Goal: Information Seeking & Learning: Understand process/instructions

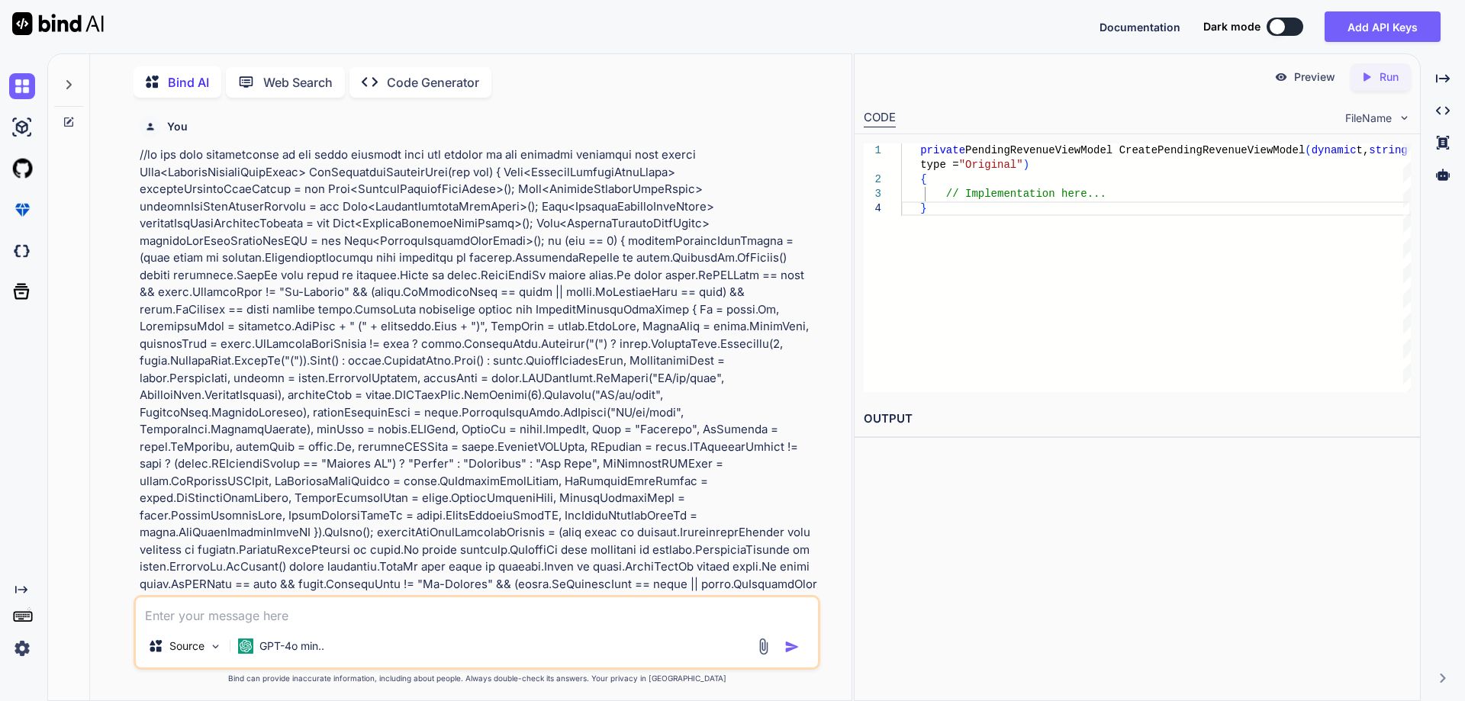
scroll to position [11747, 0]
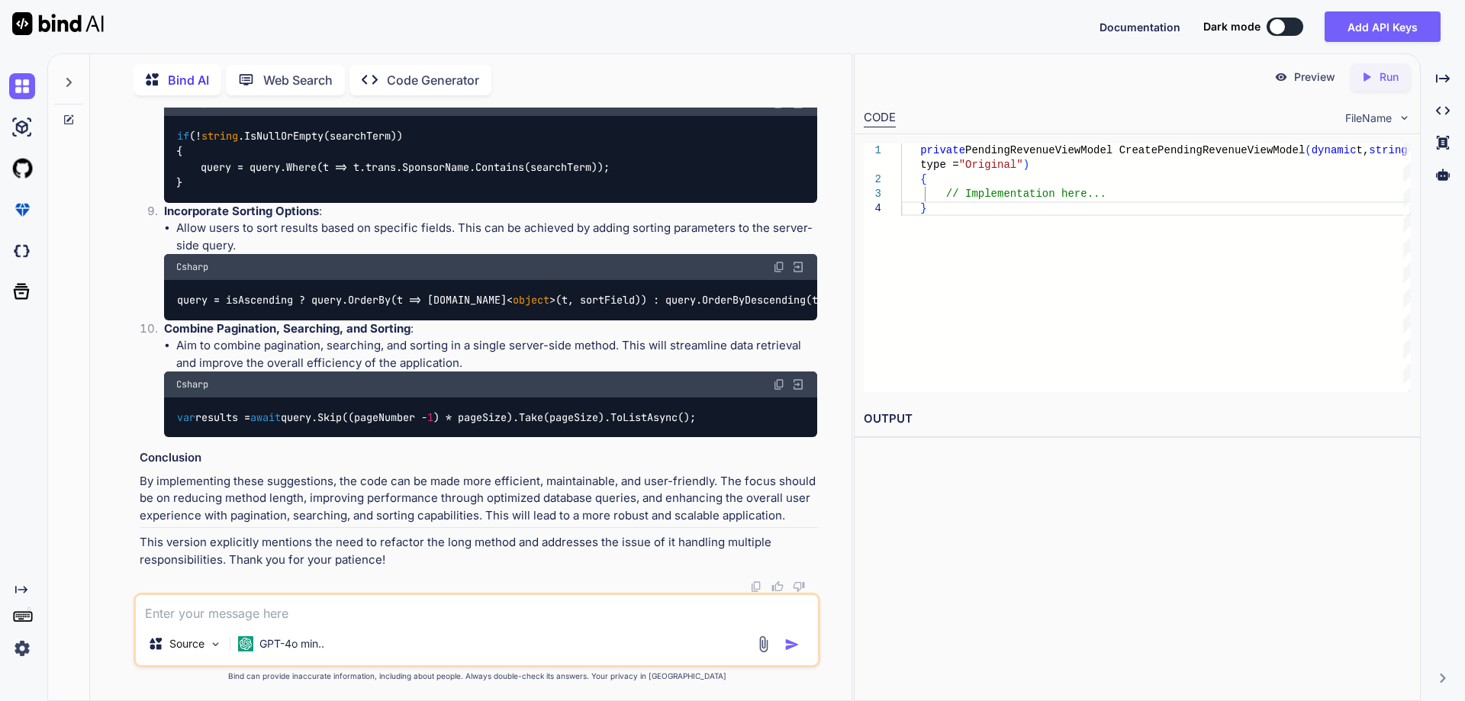
click at [372, 612] on textarea at bounding box center [477, 608] width 682 height 27
type textarea "x"
type textarea "N"
type textarea "x"
type textarea "Ne"
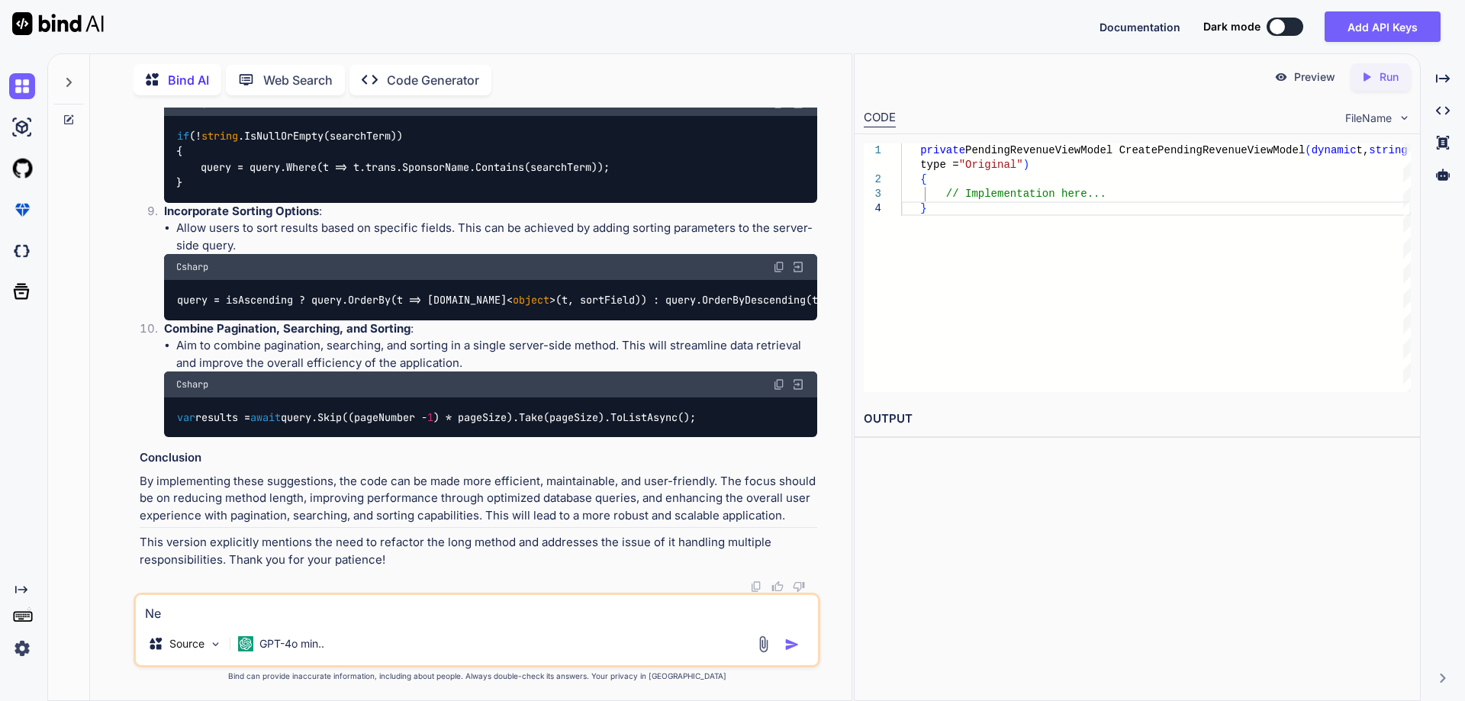
type textarea "x"
type textarea "New"
type textarea "x"
type textarea "New"
type textarea "x"
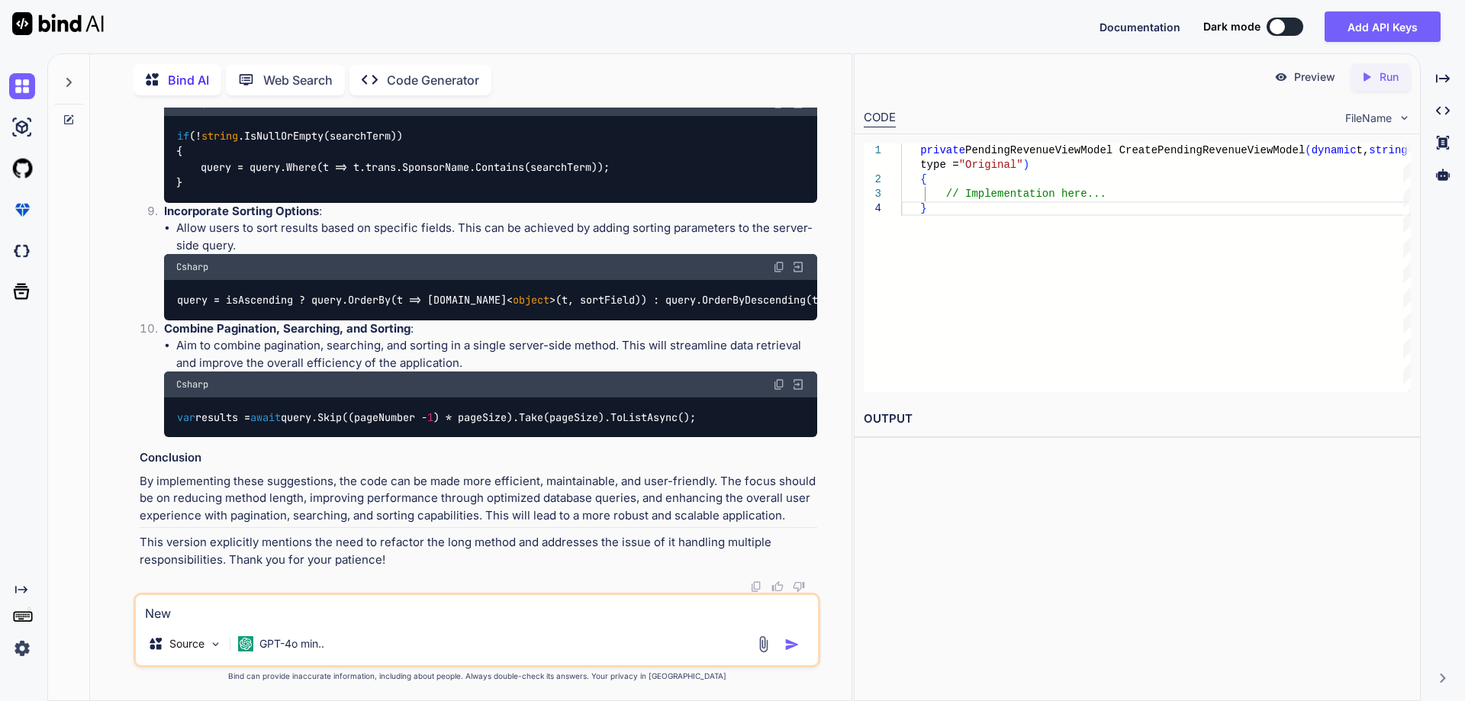
type textarea "New P"
type textarea "x"
type textarea "New PO"
type textarea "x"
type textarea "New POC"
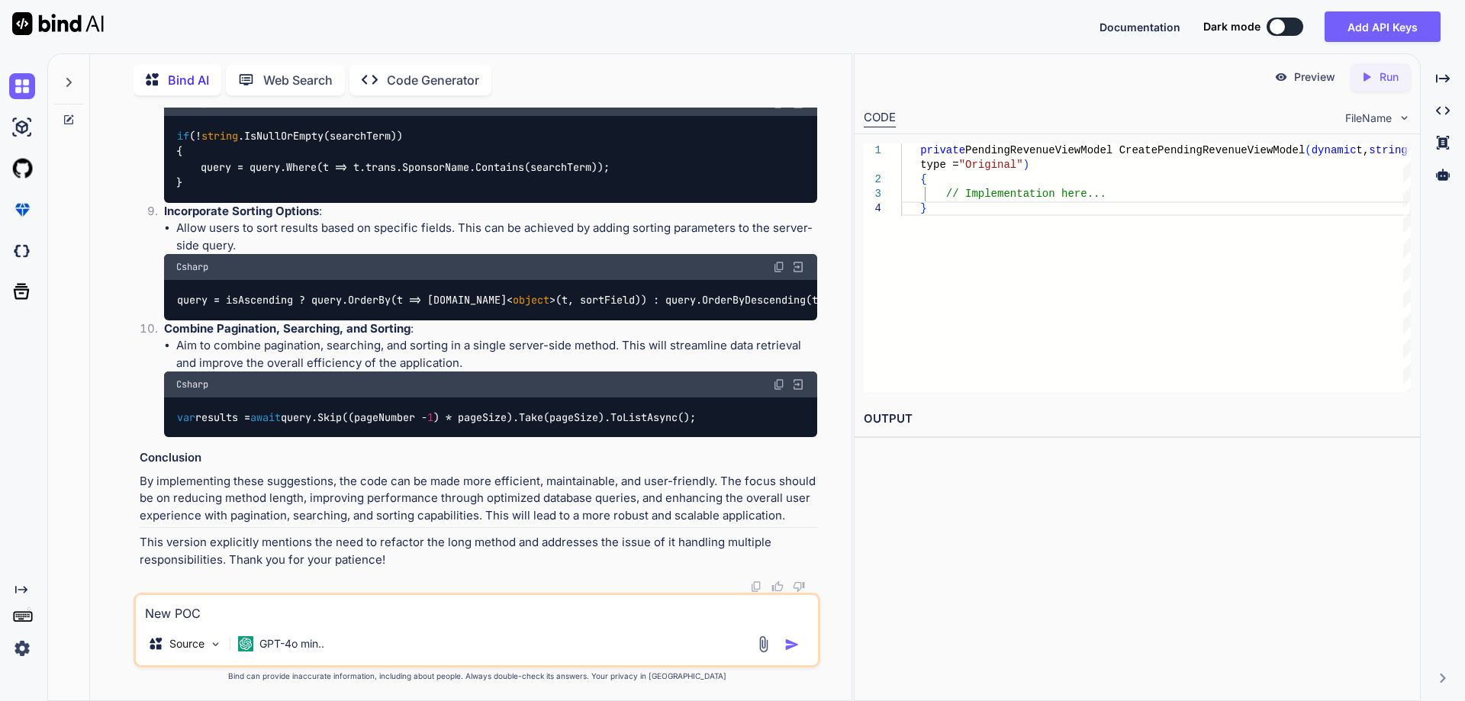
type textarea "x"
type textarea "New POC"
type textarea "x"
type textarea "New POC f"
type textarea "x"
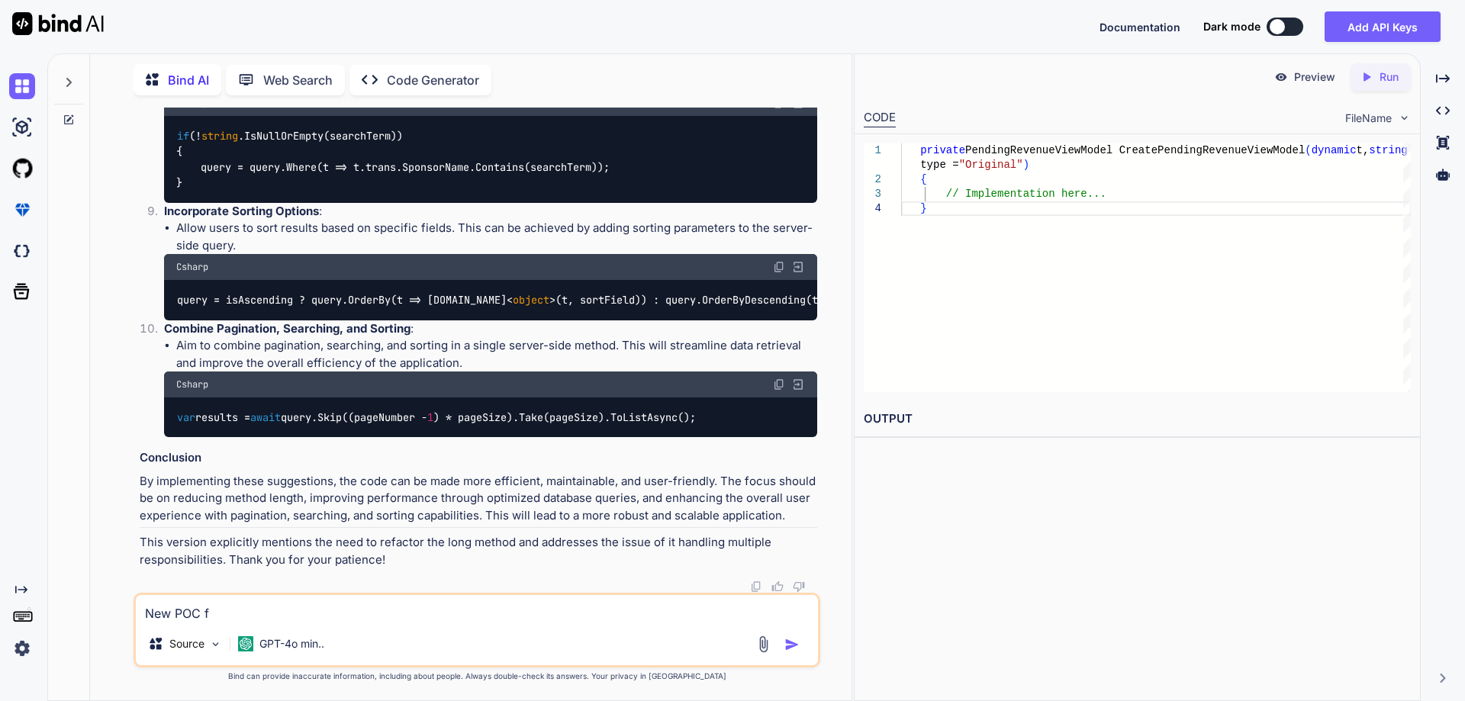
type textarea "New POC fo"
type textarea "x"
type textarea "New POC for"
type textarea "x"
type textarea "New POC for"
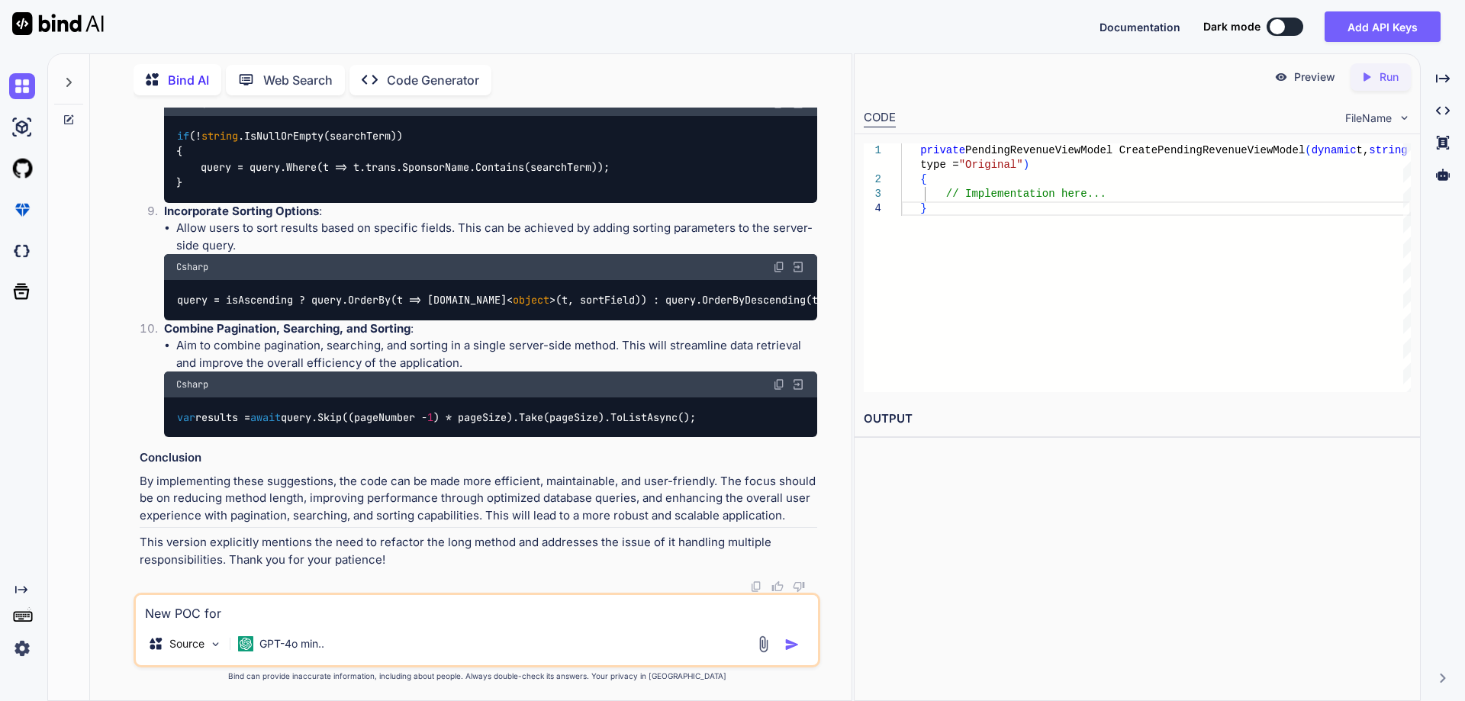
type textarea "x"
type textarea "New POC for M"
type textarea "x"
type textarea "New POC for ML"
type textarea "x"
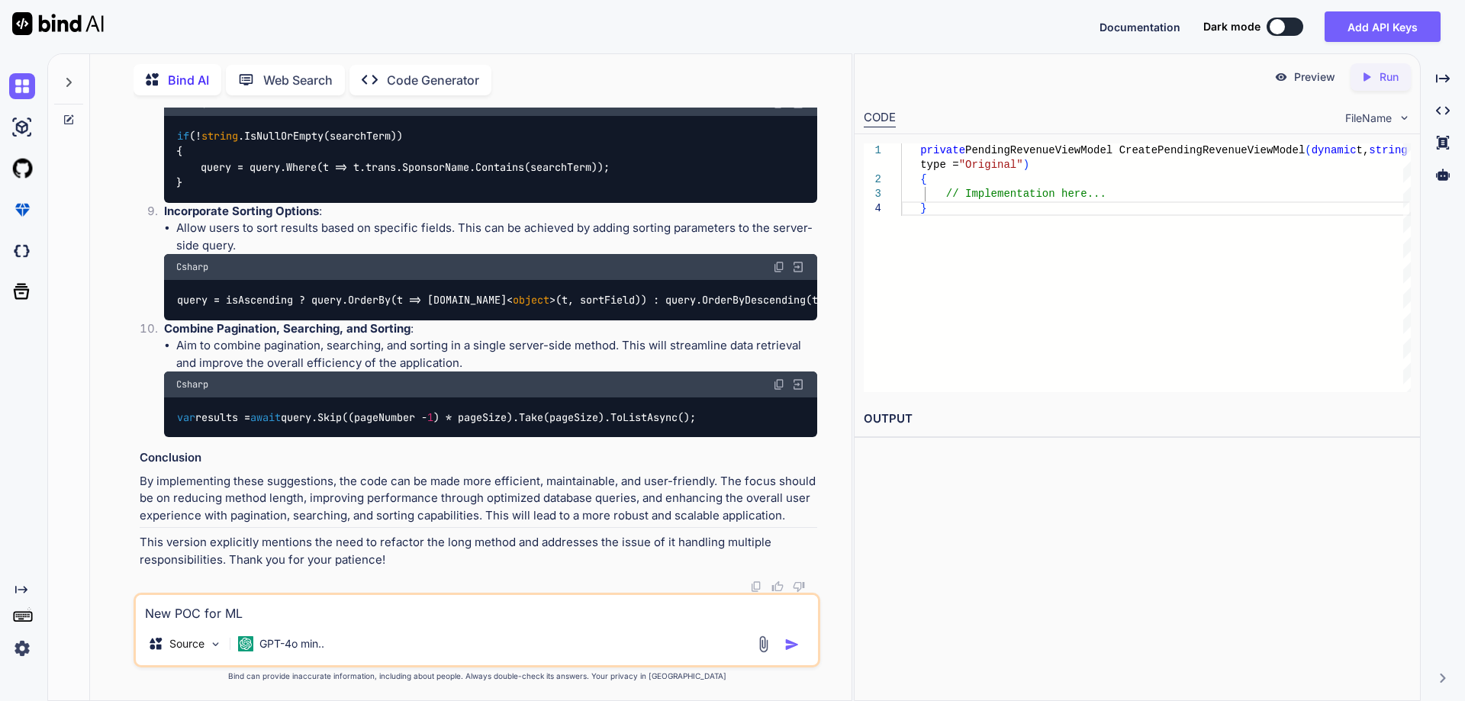
type textarea "New POC for ML."
type textarea "x"
type textarea "New POC for ML.N"
type textarea "x"
type textarea "New POC for [DOMAIN_NAME]"
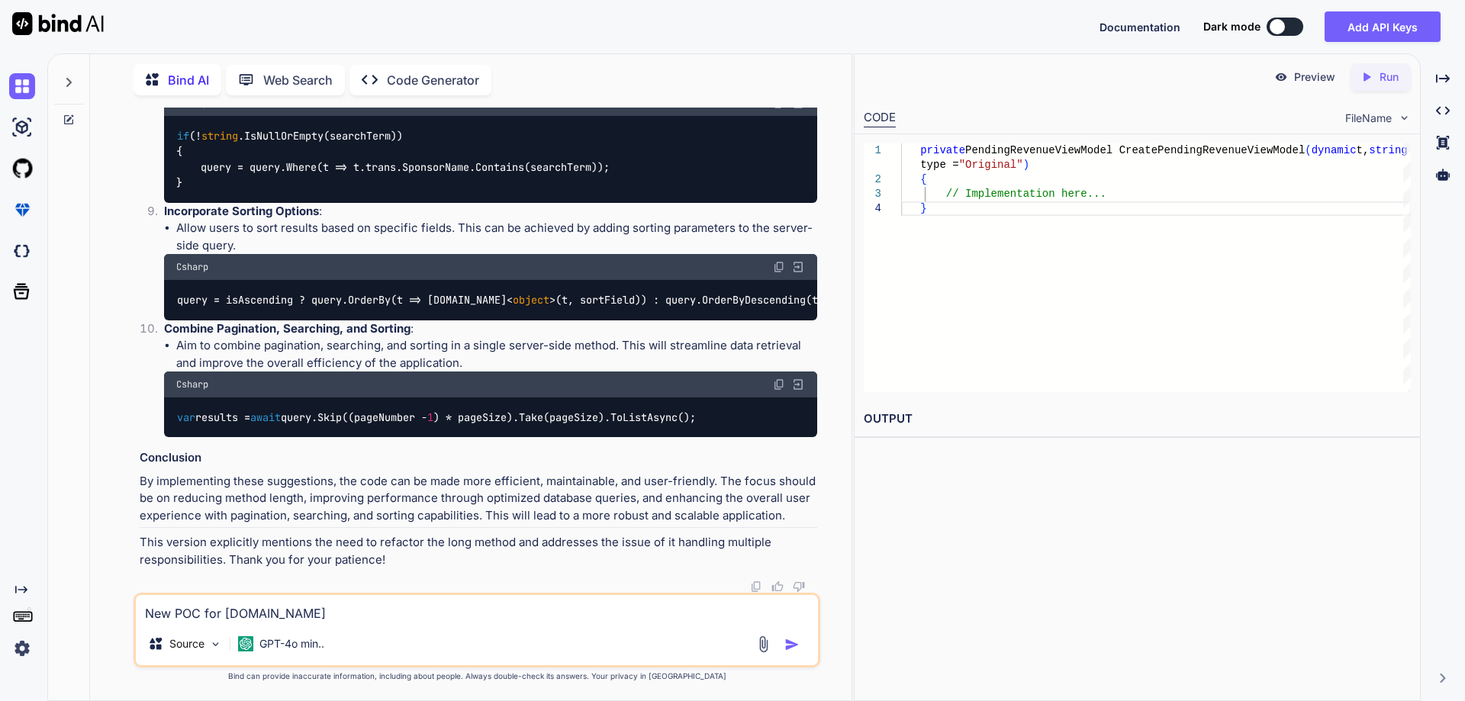
type textarea "x"
type textarea "New POC for [DOMAIN_NAME]"
type textarea "x"
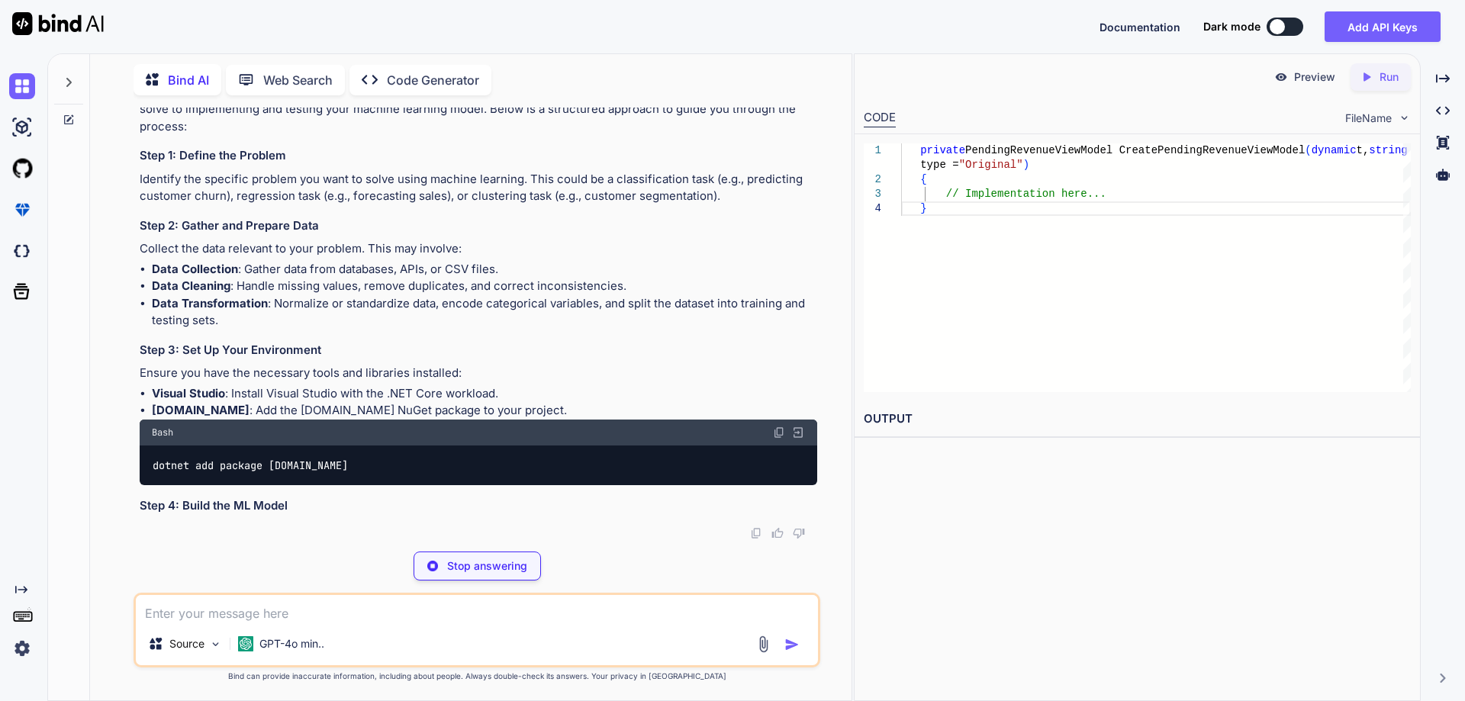
scroll to position [12214, 0]
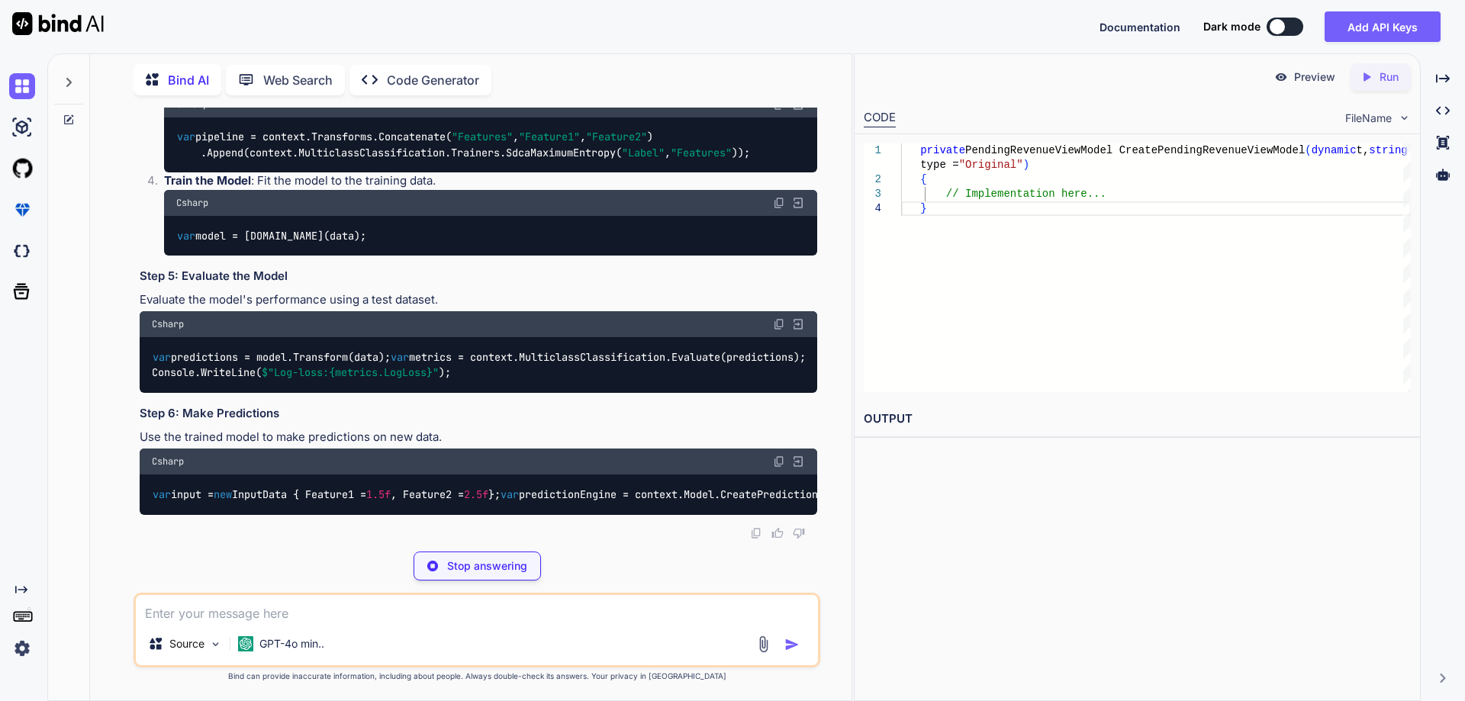
drag, startPoint x: 187, startPoint y: 333, endPoint x: 310, endPoint y: 348, distance: 124.4
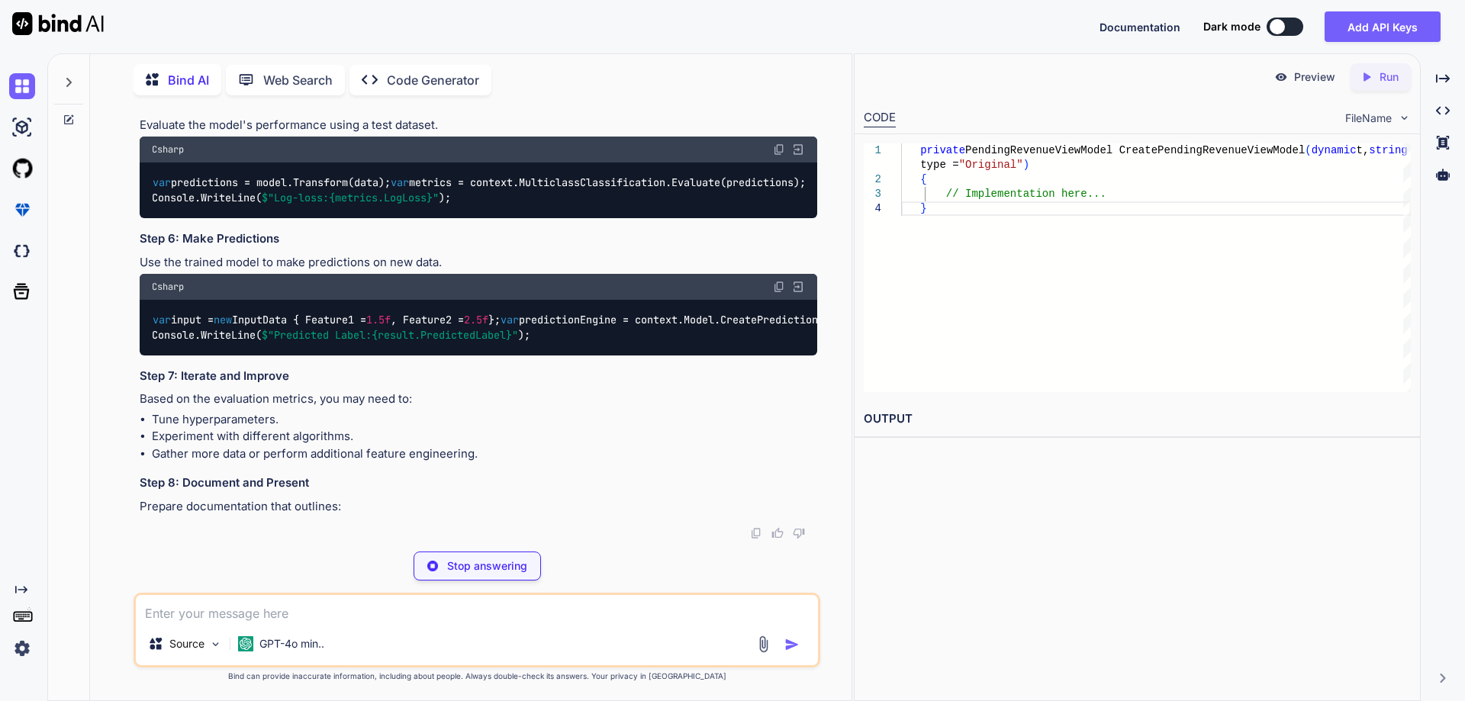
drag, startPoint x: 205, startPoint y: 274, endPoint x: 317, endPoint y: 279, distance: 111.5
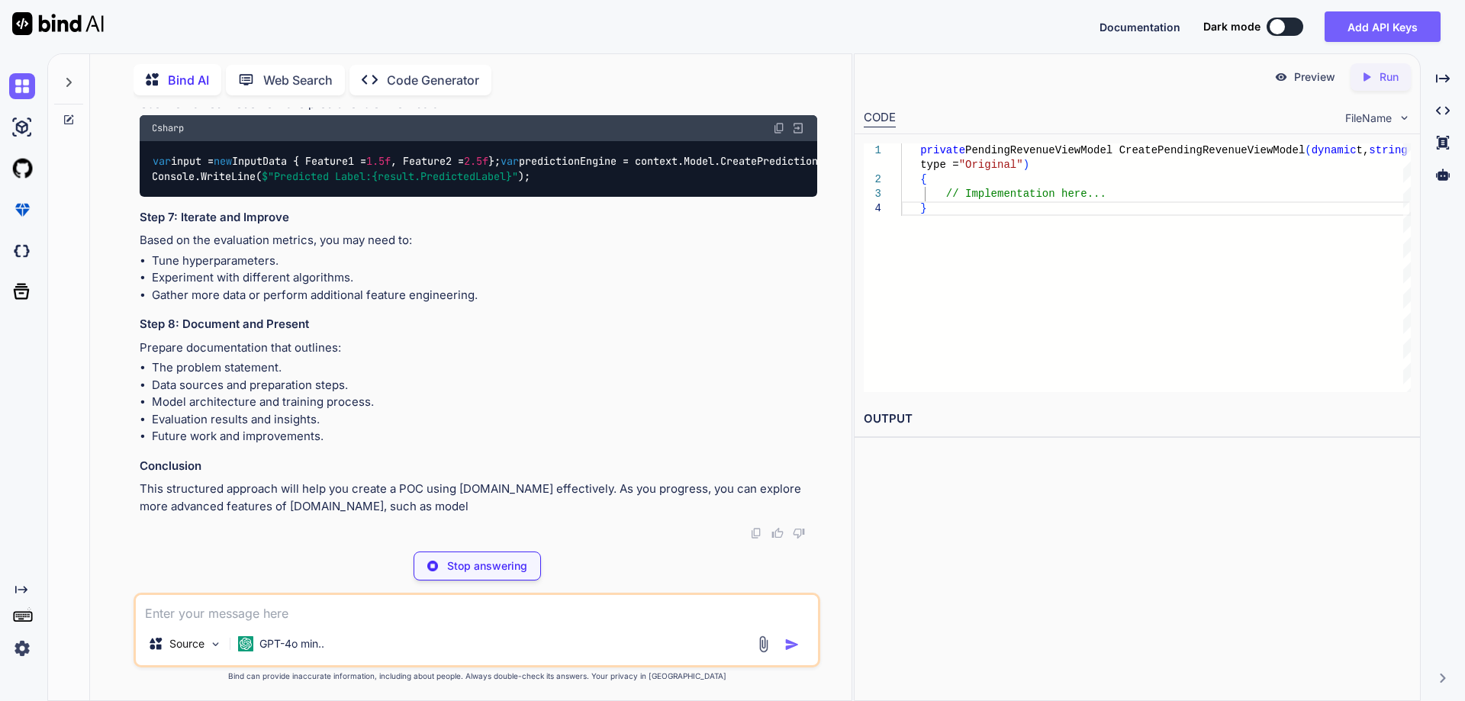
drag, startPoint x: 179, startPoint y: 346, endPoint x: 312, endPoint y: 352, distance: 133.6
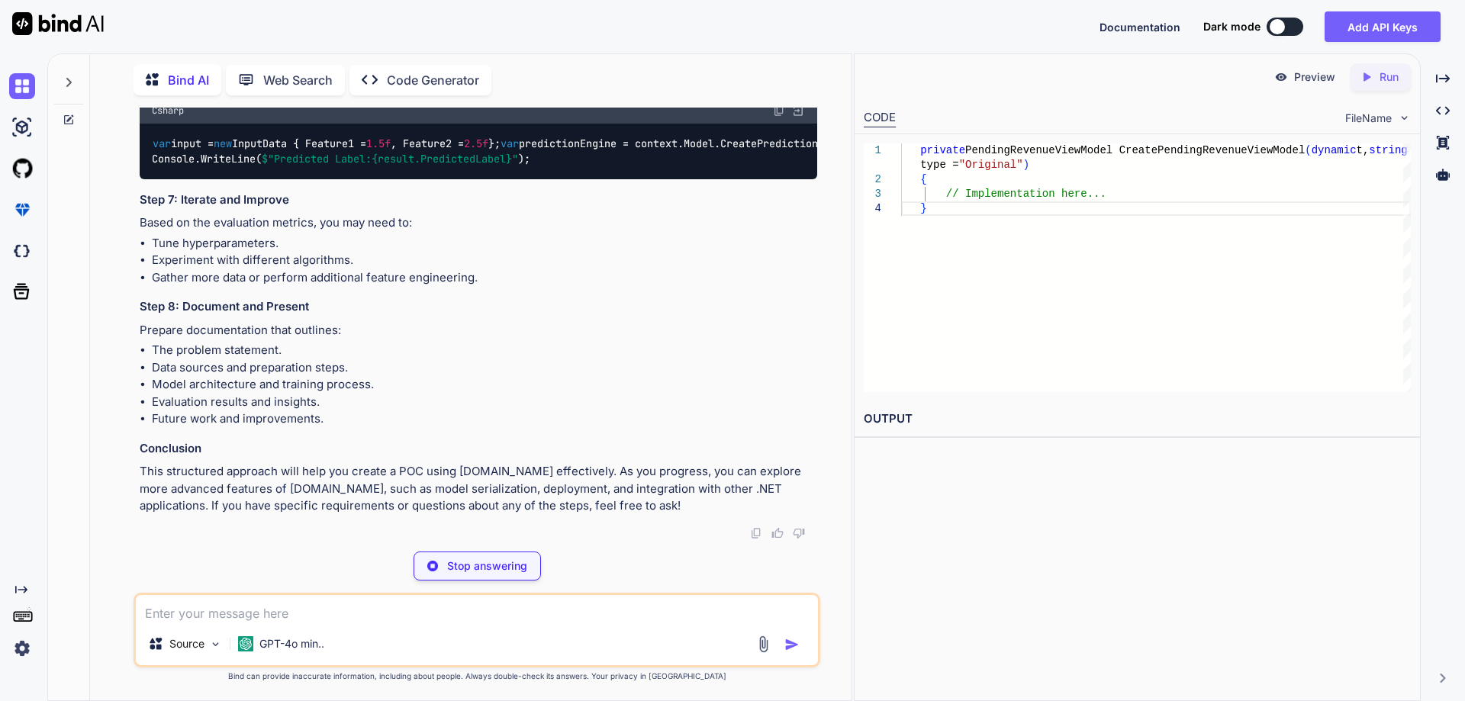
type textarea "x"
type textarea "dotnet add package [DOMAIN_NAME]"
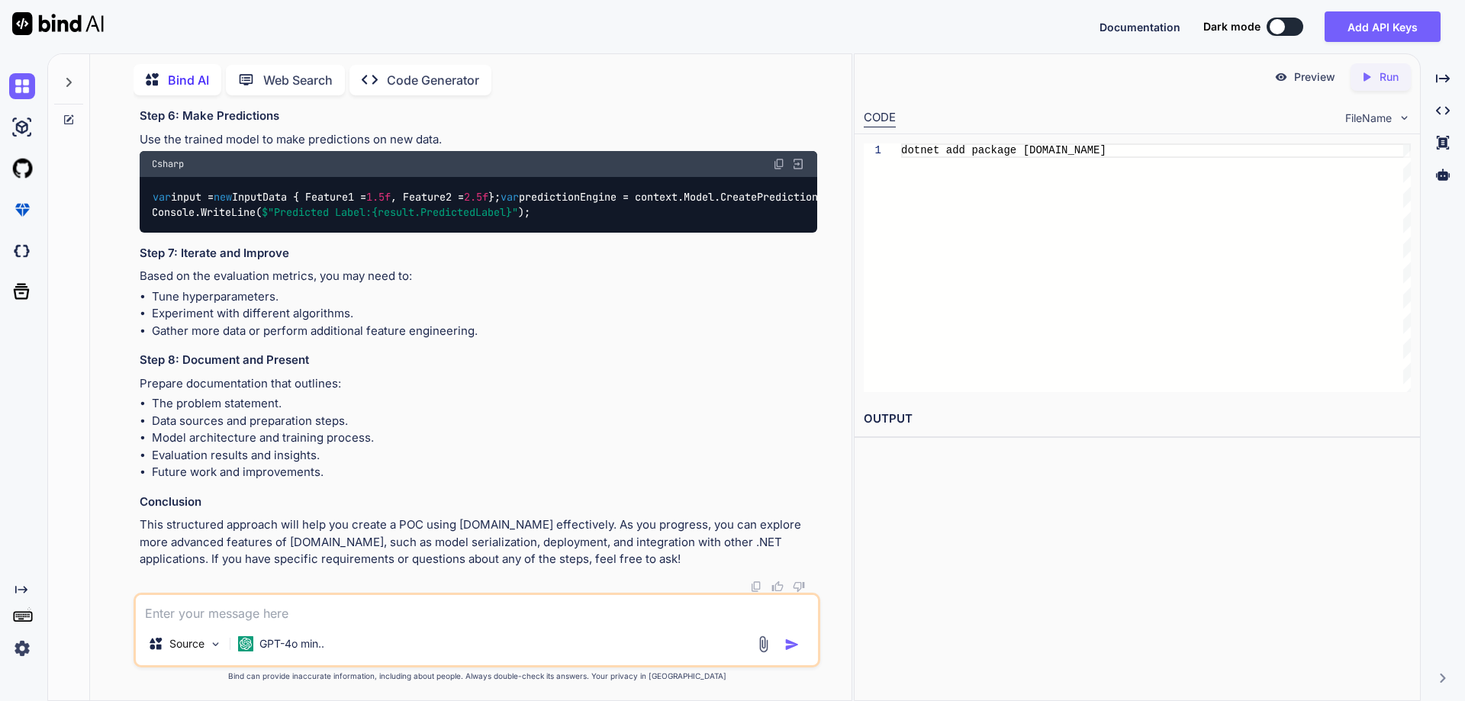
drag, startPoint x: 186, startPoint y: 463, endPoint x: 336, endPoint y: 460, distance: 150.3
drag, startPoint x: 161, startPoint y: 227, endPoint x: 474, endPoint y: 225, distance: 313.5
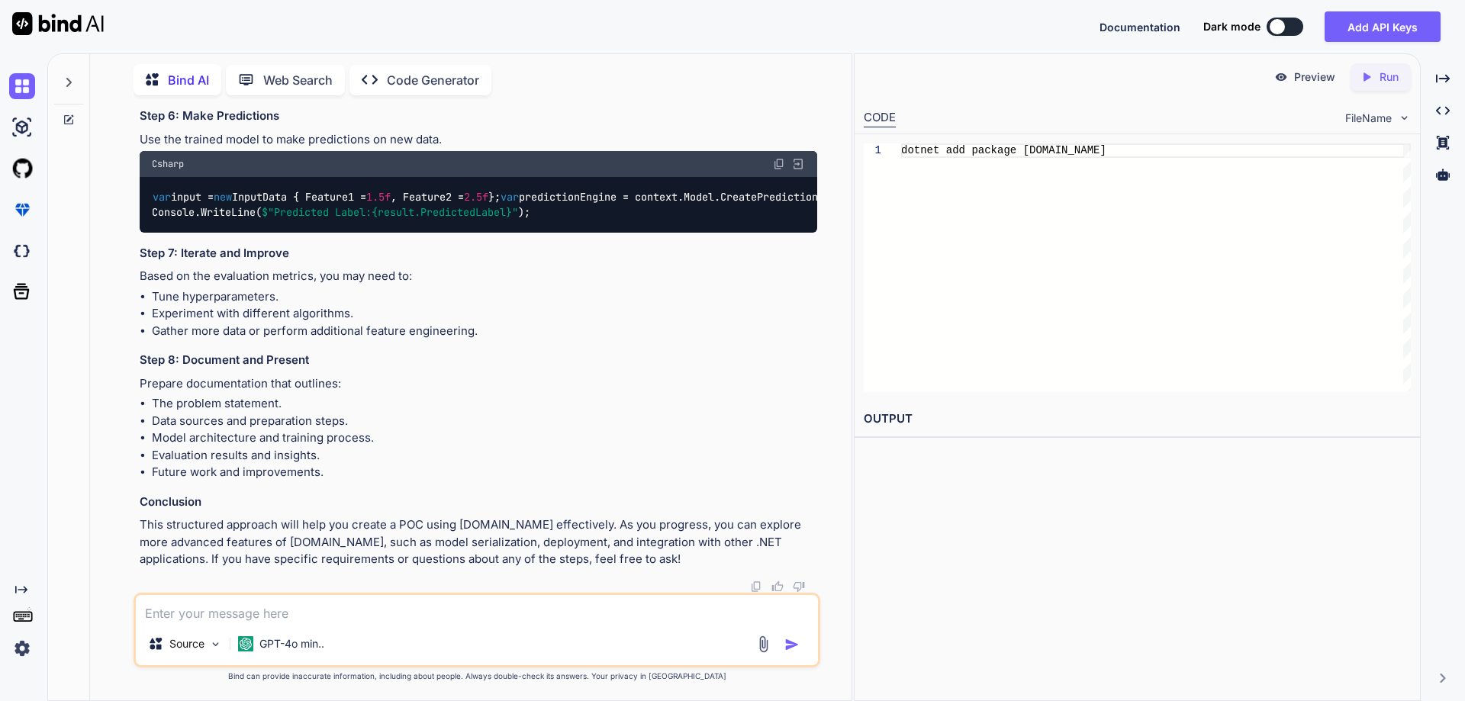
scroll to position [13434, 0]
drag, startPoint x: 190, startPoint y: 306, endPoint x: 326, endPoint y: 304, distance: 136.6
click at [326, 262] on h3 "Step 7: Iterate and Improve" at bounding box center [478, 254] width 677 height 18
drag, startPoint x: 188, startPoint y: 409, endPoint x: 339, endPoint y: 412, distance: 151.8
click at [339, 369] on h3 "Step 8: Document and Present" at bounding box center [478, 361] width 677 height 18
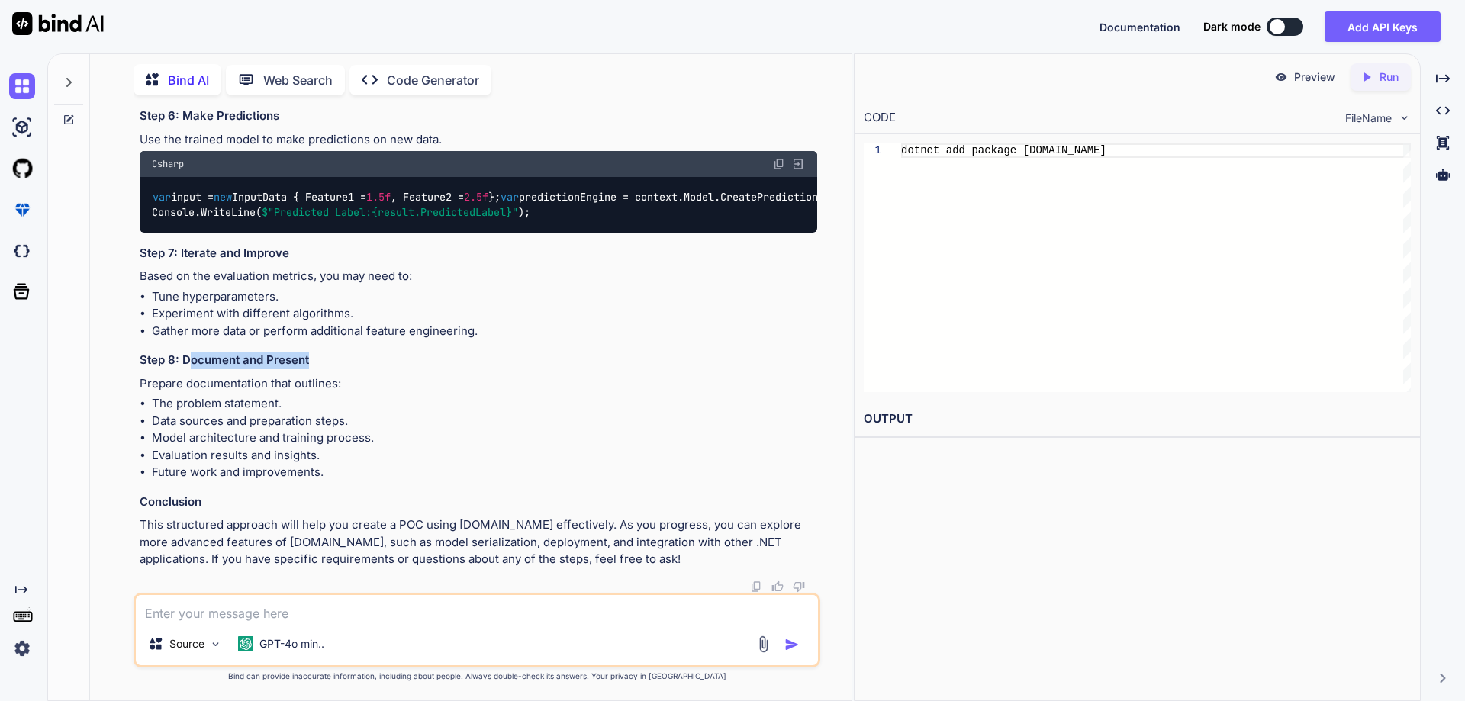
scroll to position [13487, 0]
click at [409, 542] on p "This structured approach will help you create a POC using [DOMAIN_NAME] effecti…" at bounding box center [478, 542] width 677 height 52
click at [485, 545] on p "This structured approach will help you create a POC using [DOMAIN_NAME] effecti…" at bounding box center [478, 542] width 677 height 52
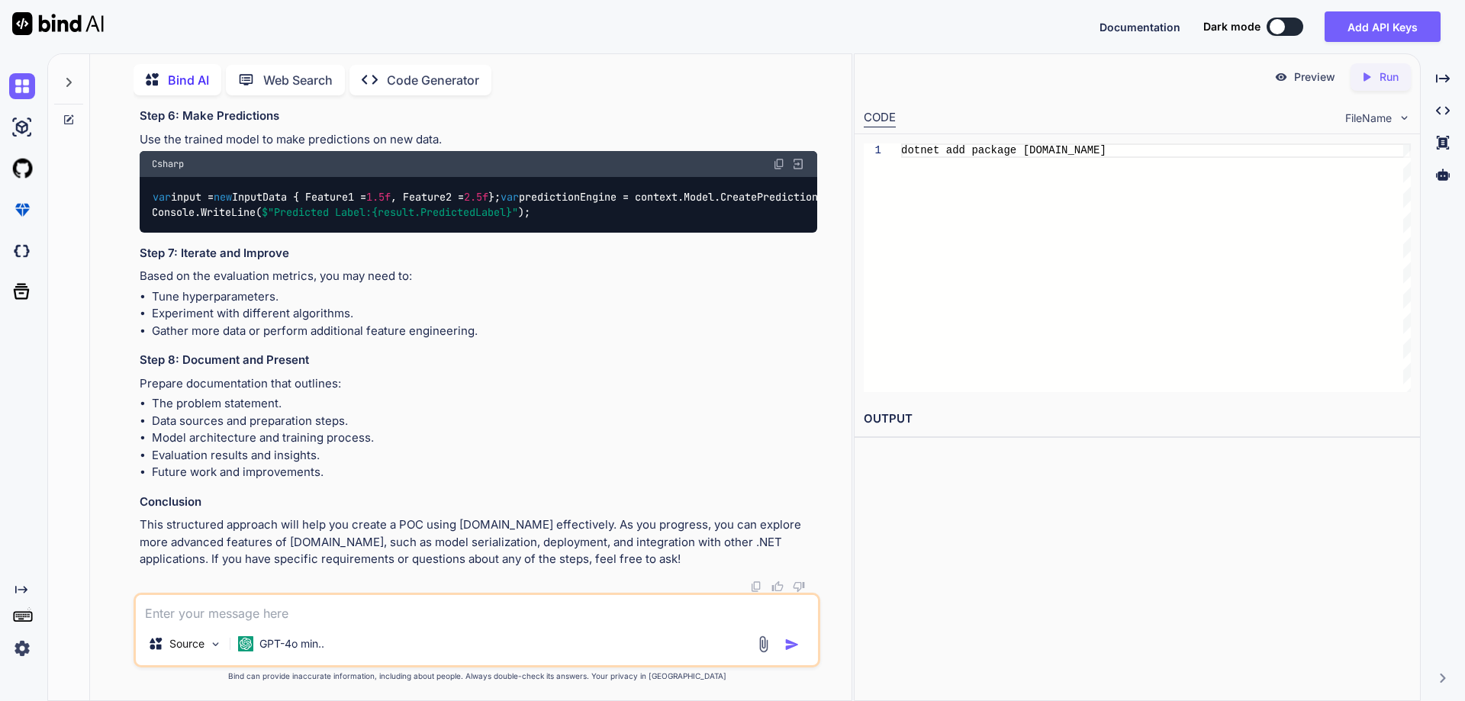
click at [580, 542] on p "This structured approach will help you create a POC using [DOMAIN_NAME] effecti…" at bounding box center [478, 542] width 677 height 52
click at [739, 542] on p "This structured approach will help you create a POC using [DOMAIN_NAME] effecti…" at bounding box center [478, 542] width 677 height 52
click at [575, 558] on p "This structured approach will help you create a POC using [DOMAIN_NAME] effecti…" at bounding box center [478, 542] width 677 height 52
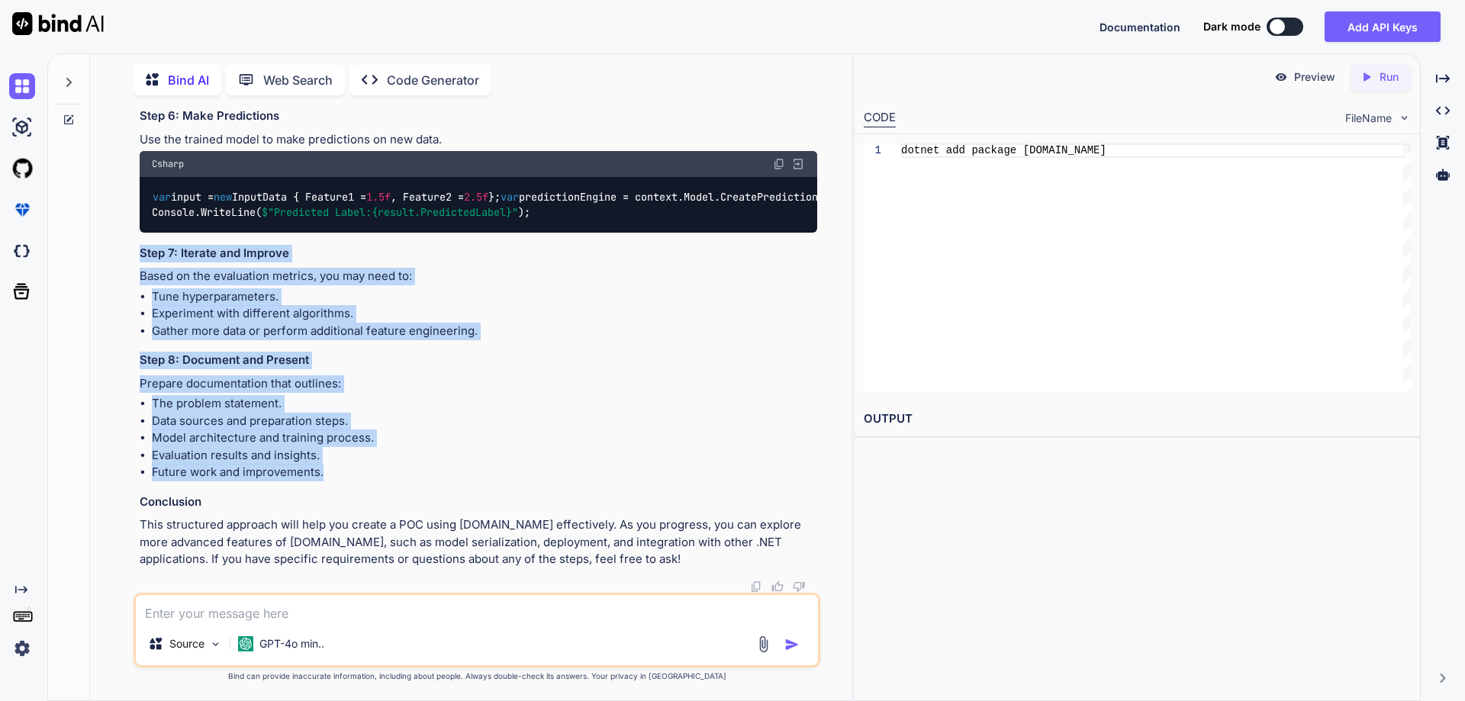
drag, startPoint x: 140, startPoint y: 253, endPoint x: 375, endPoint y: 475, distance: 323.8
click at [375, 475] on li "Future work and improvements." at bounding box center [484, 473] width 665 height 18
